Goal: Transaction & Acquisition: Purchase product/service

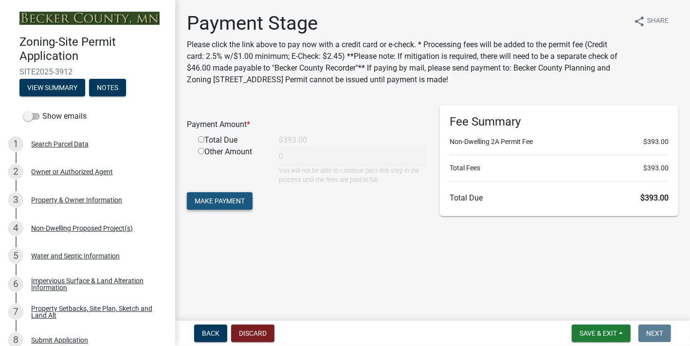
click at [235, 205] on span "Make Payment" at bounding box center [220, 201] width 50 height 8
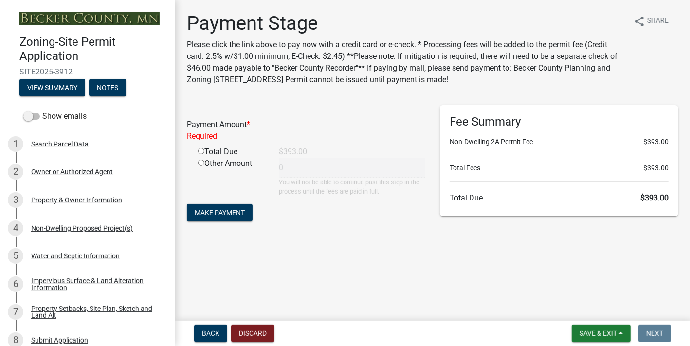
click at [204, 154] on input "radio" at bounding box center [201, 151] width 6 height 6
radio input "true"
type input "393"
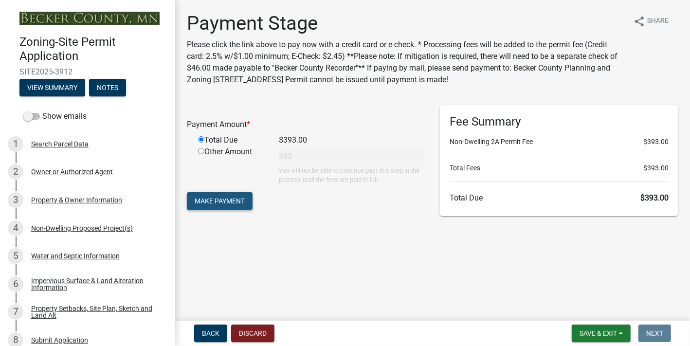
click at [239, 205] on span "Make Payment" at bounding box center [220, 201] width 50 height 8
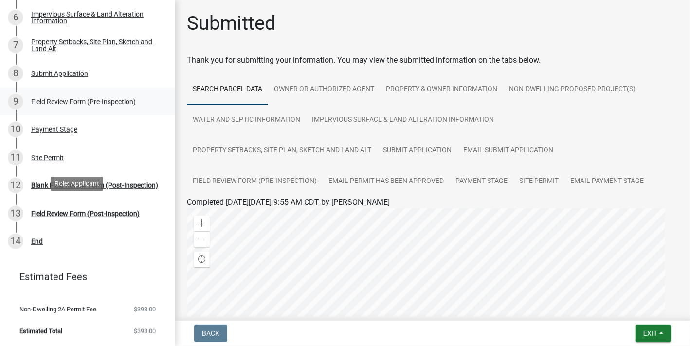
scroll to position [341, 0]
click at [44, 161] on div "Site Permit" at bounding box center [47, 157] width 33 height 7
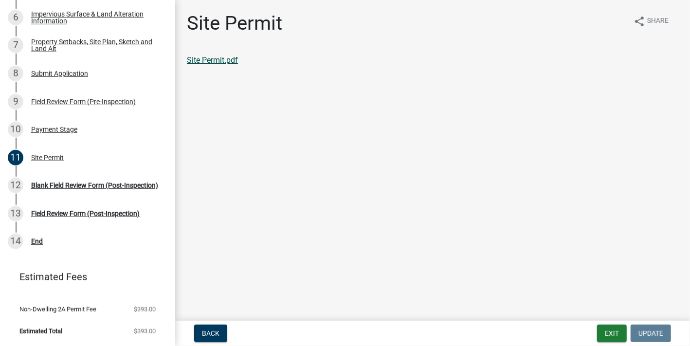
click at [228, 65] on link "Site Permit.pdf" at bounding box center [212, 59] width 51 height 9
